Goal: Information Seeking & Learning: Learn about a topic

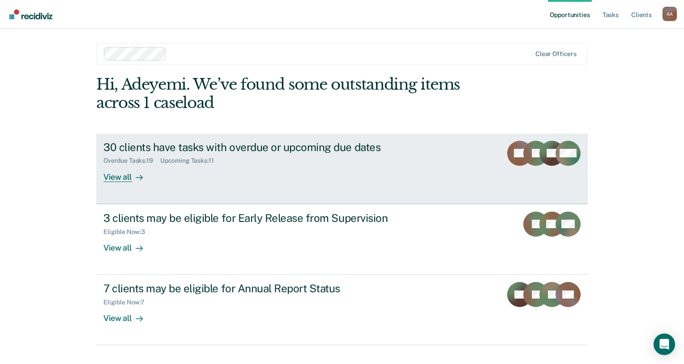
click at [308, 146] on div "30 clients have tasks with overdue or upcoming due dates" at bounding box center [260, 147] width 314 height 13
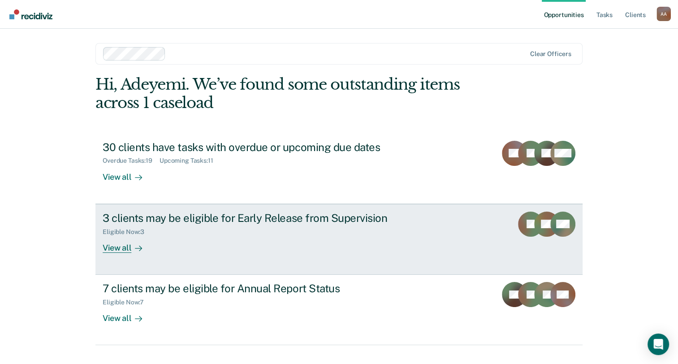
click at [116, 221] on div "3 clients may be eligible for Early Release from Supervision" at bounding box center [260, 217] width 314 height 13
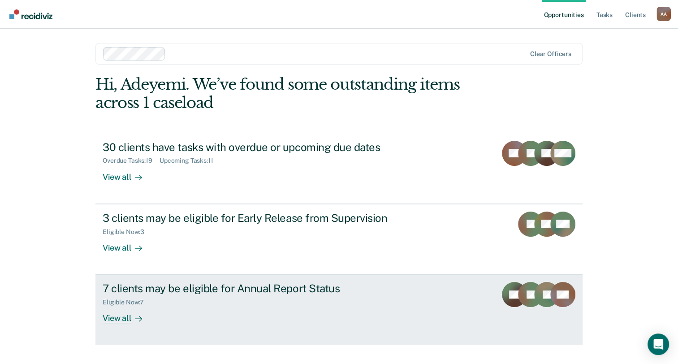
click at [129, 290] on div "7 clients may be eligible for Annual Report Status" at bounding box center [260, 288] width 314 height 13
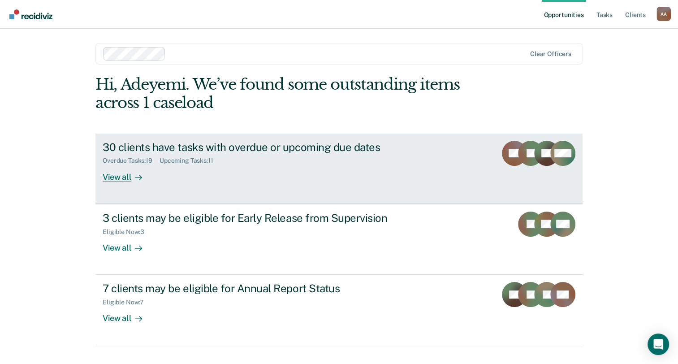
click at [106, 177] on div "View all" at bounding box center [128, 172] width 50 height 17
click at [135, 179] on icon at bounding box center [138, 177] width 7 height 7
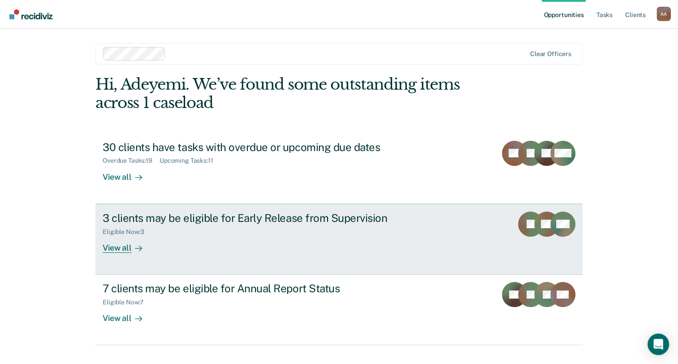
click at [196, 216] on div "3 clients may be eligible for Early Release from Supervision" at bounding box center [260, 217] width 314 height 13
